Goal: Find specific page/section: Find specific page/section

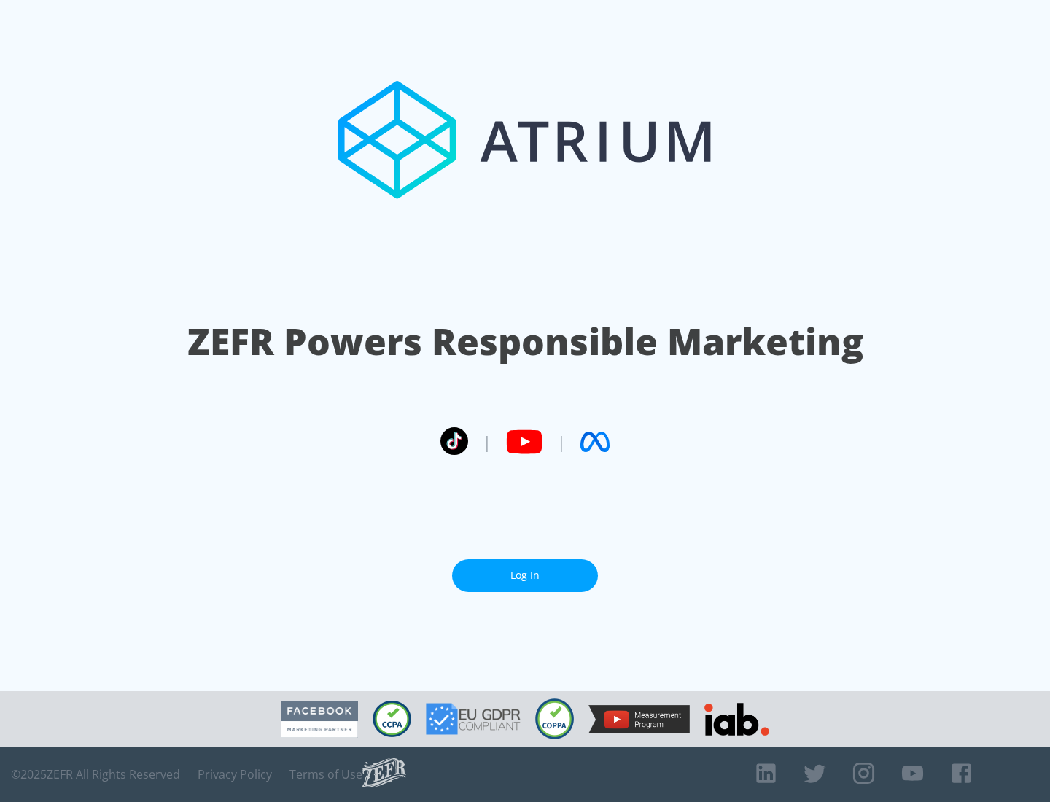
click at [525, 575] on link "Log In" at bounding box center [525, 575] width 146 height 33
